Goal: Task Accomplishment & Management: Manage account settings

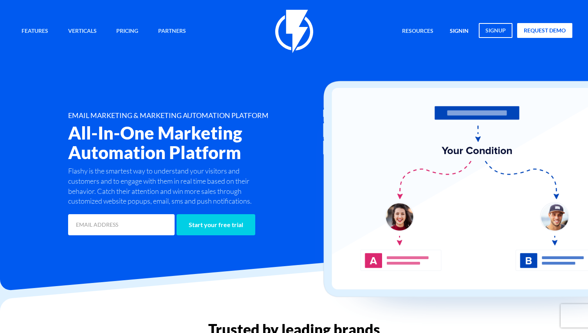
click at [461, 28] on link "signin" at bounding box center [459, 31] width 31 height 17
click at [456, 31] on link "signin" at bounding box center [459, 31] width 31 height 17
